Goal: Find specific page/section

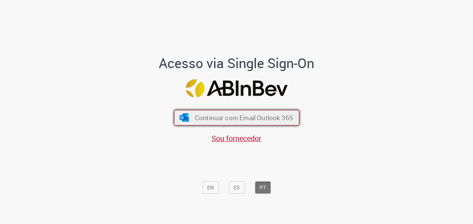
click at [267, 122] on span "Continuar com Email Outlook 365" at bounding box center [244, 117] width 98 height 9
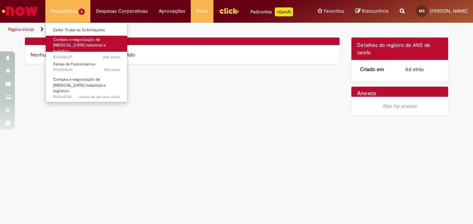
click at [72, 47] on span "Compra e negociação de [MEDICAL_DATA] industrial e logístico" at bounding box center [79, 45] width 52 height 17
